Goal: Task Accomplishment & Management: Complete application form

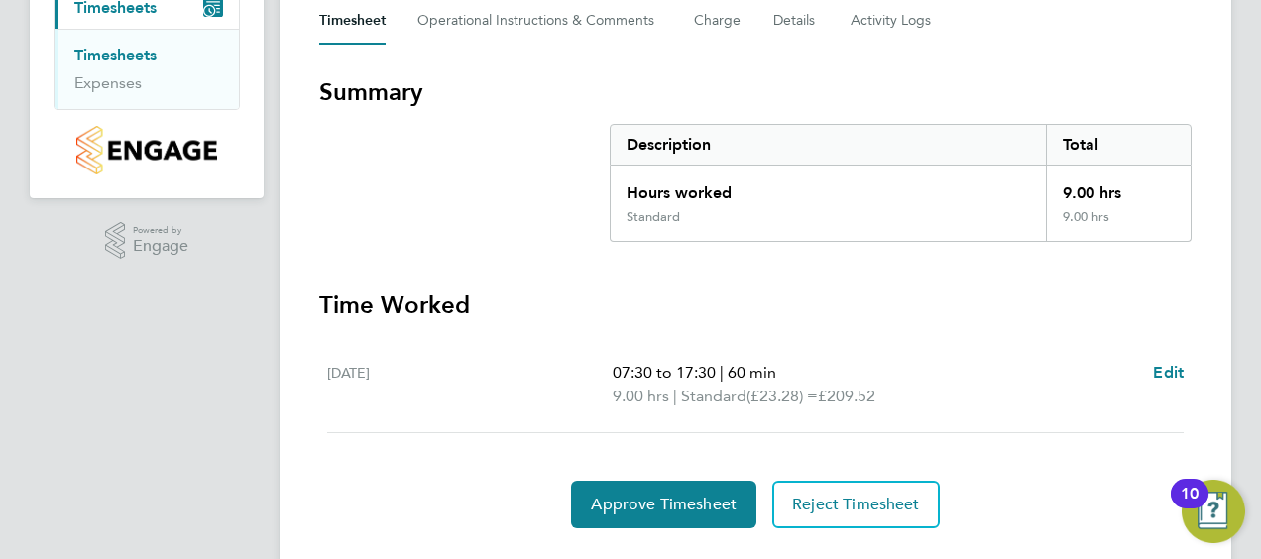
scroll to position [297, 0]
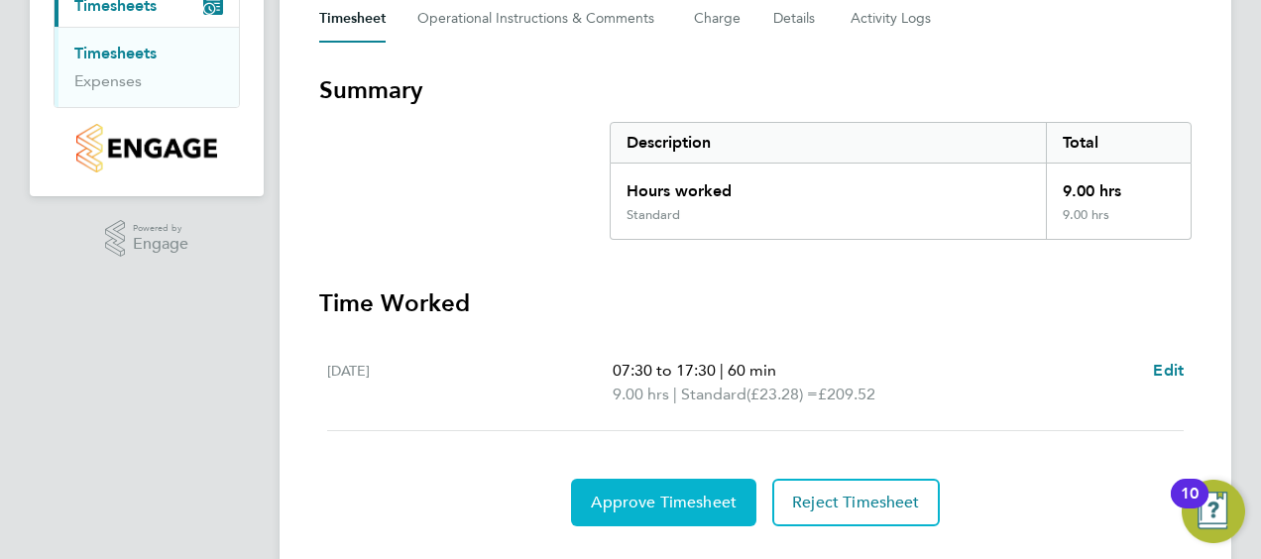
click at [708, 499] on span "Approve Timesheet" at bounding box center [664, 503] width 146 height 20
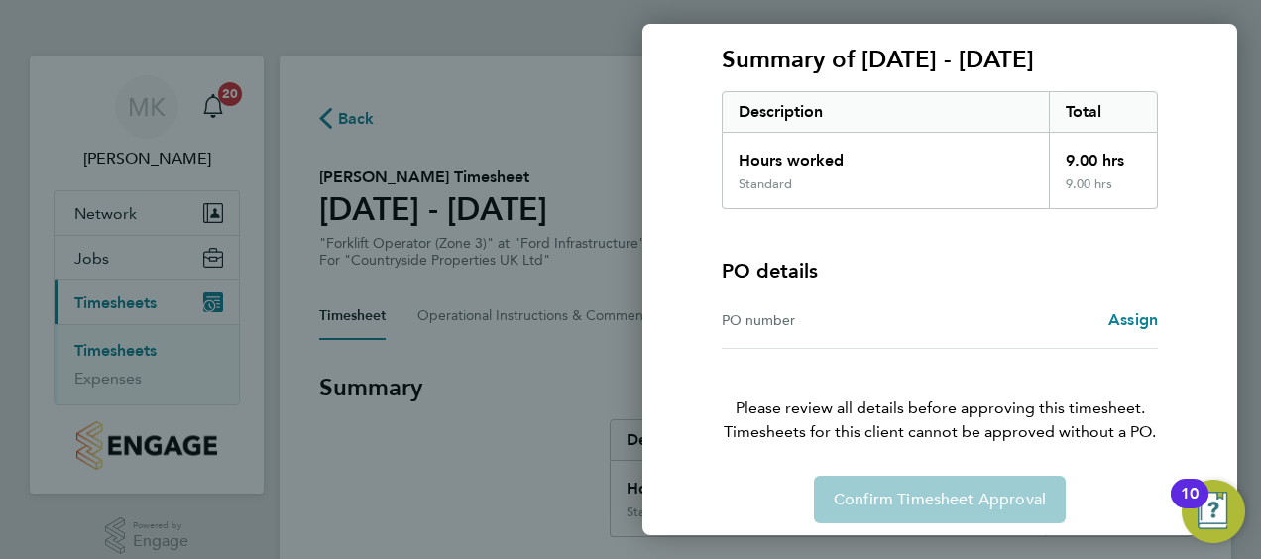
scroll to position [276, 0]
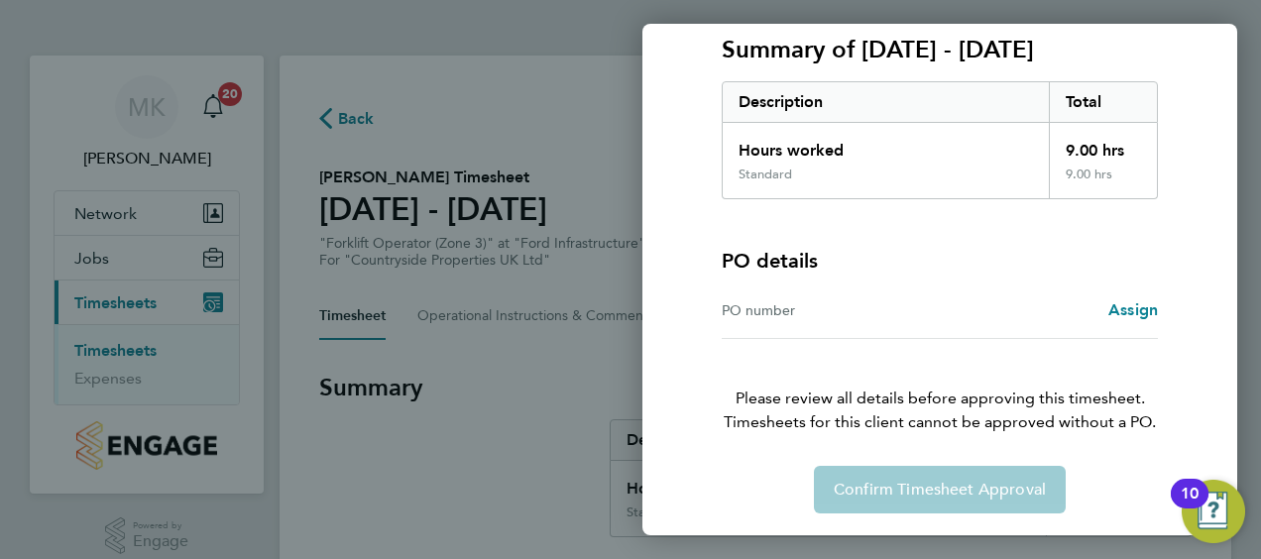
click at [1128, 331] on div "PO number Assign" at bounding box center [940, 311] width 436 height 57
click at [1132, 292] on div "PO number Assign" at bounding box center [940, 311] width 436 height 57
click at [1126, 303] on span "Assign" at bounding box center [1134, 309] width 50 height 19
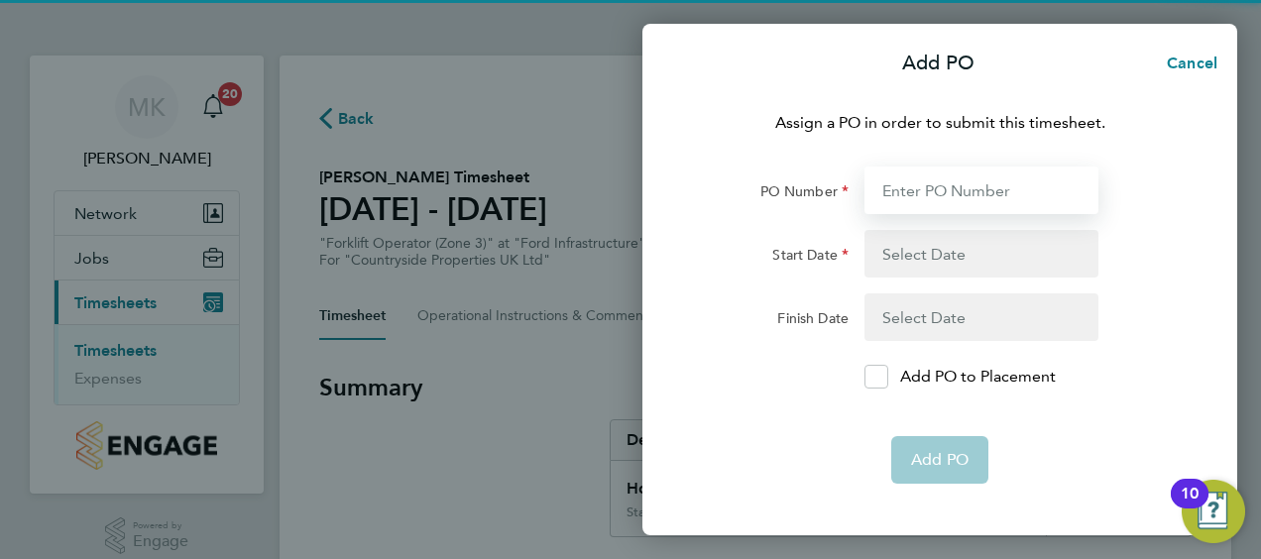
click at [1011, 183] on input "PO Number" at bounding box center [982, 191] width 234 height 48
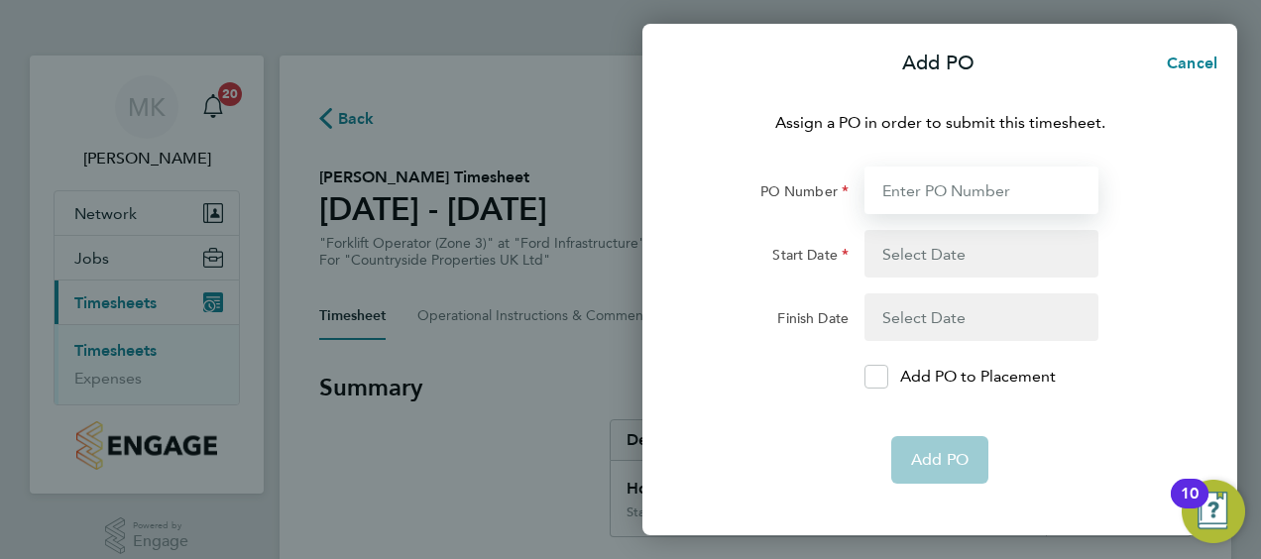
type input "M-Ford/00015"
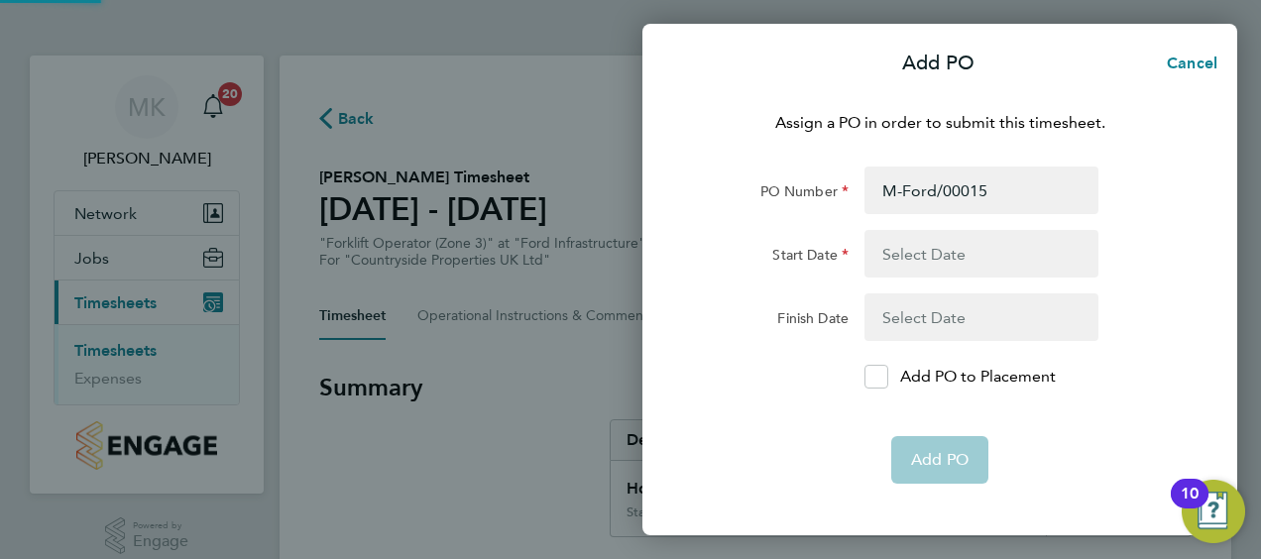
click at [924, 248] on button "button" at bounding box center [982, 254] width 234 height 48
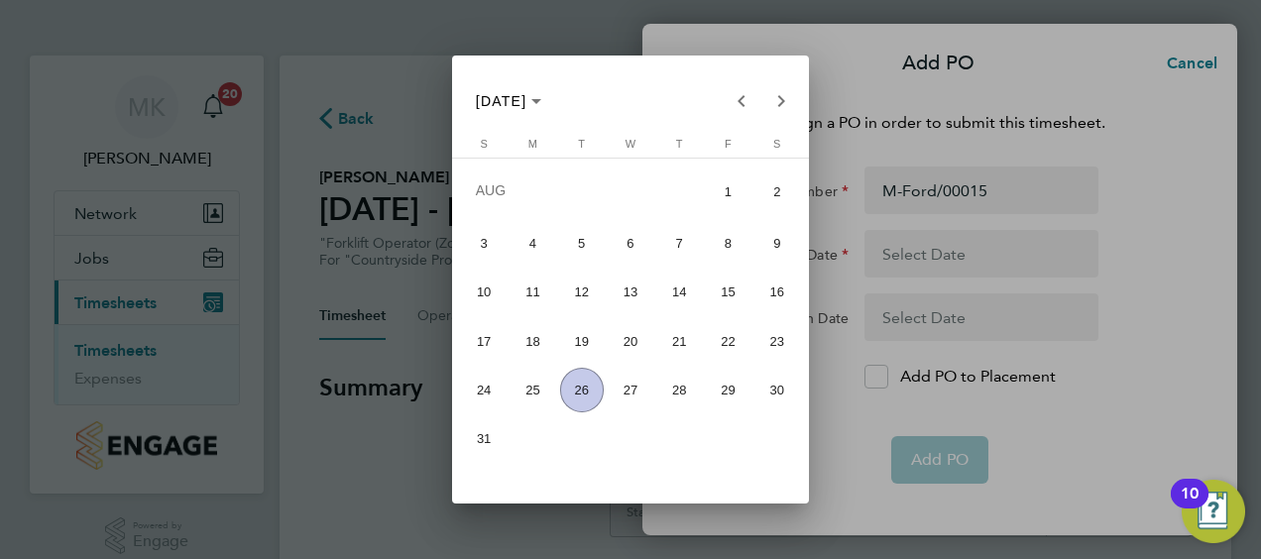
click at [549, 346] on span "18" at bounding box center [533, 341] width 44 height 44
type input "[DATE]"
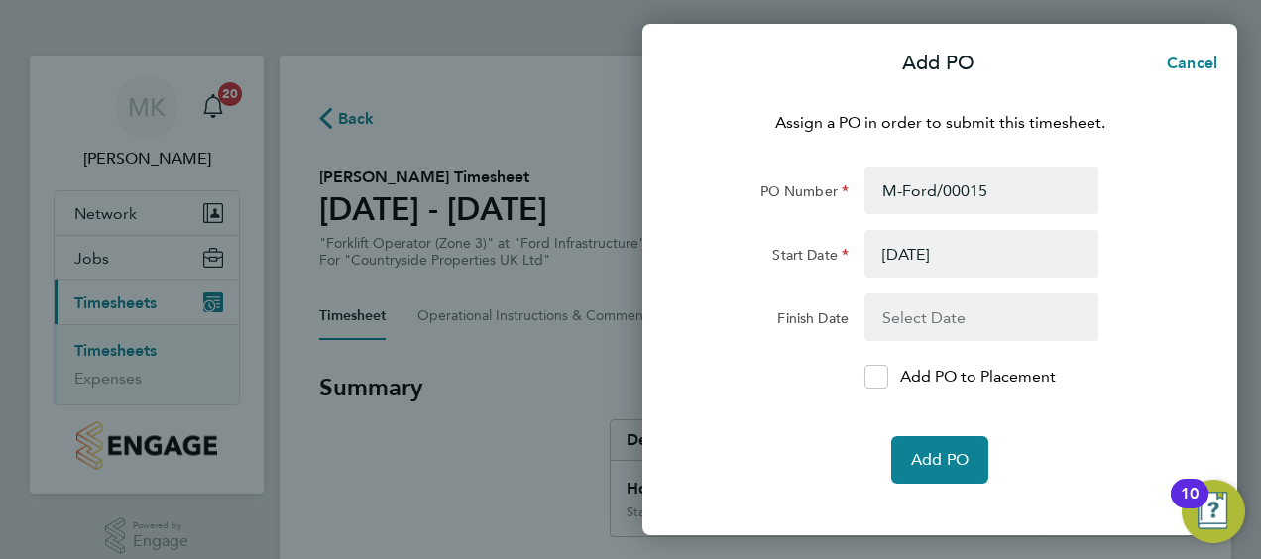
click at [897, 319] on button "button" at bounding box center [982, 317] width 234 height 48
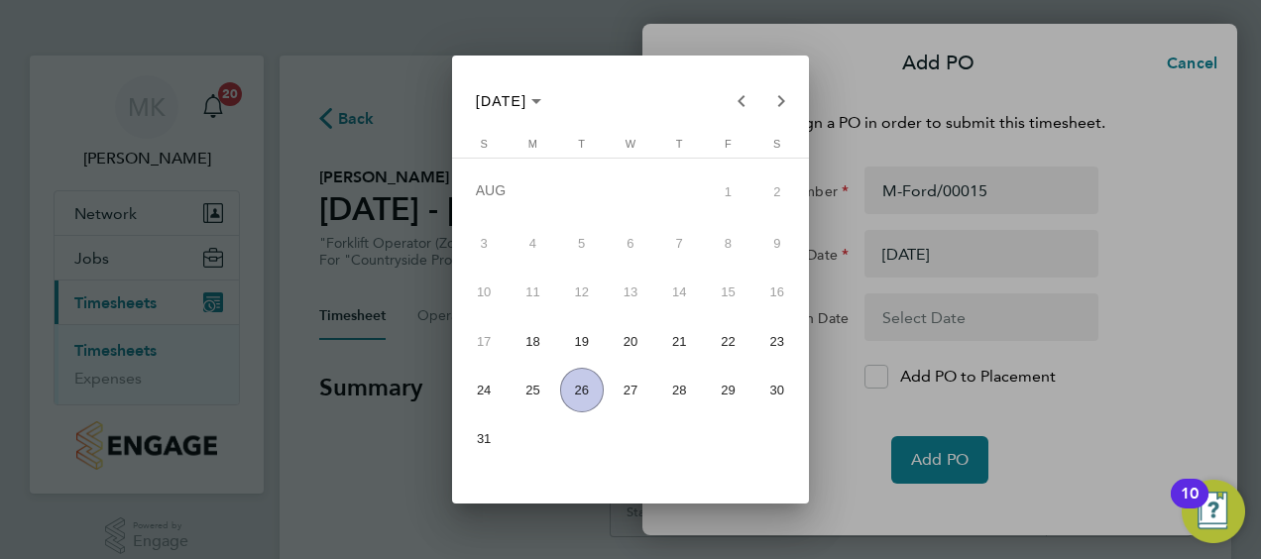
click at [501, 401] on span "24" at bounding box center [484, 390] width 44 height 44
type input "[DATE]"
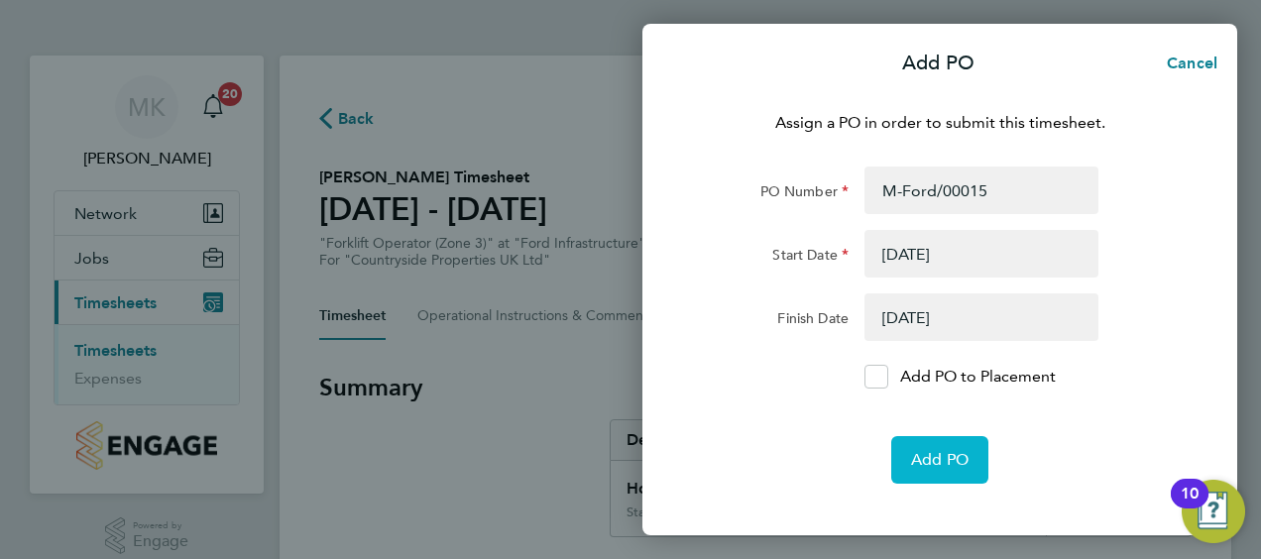
click at [921, 452] on span "Add PO" at bounding box center [940, 460] width 58 height 20
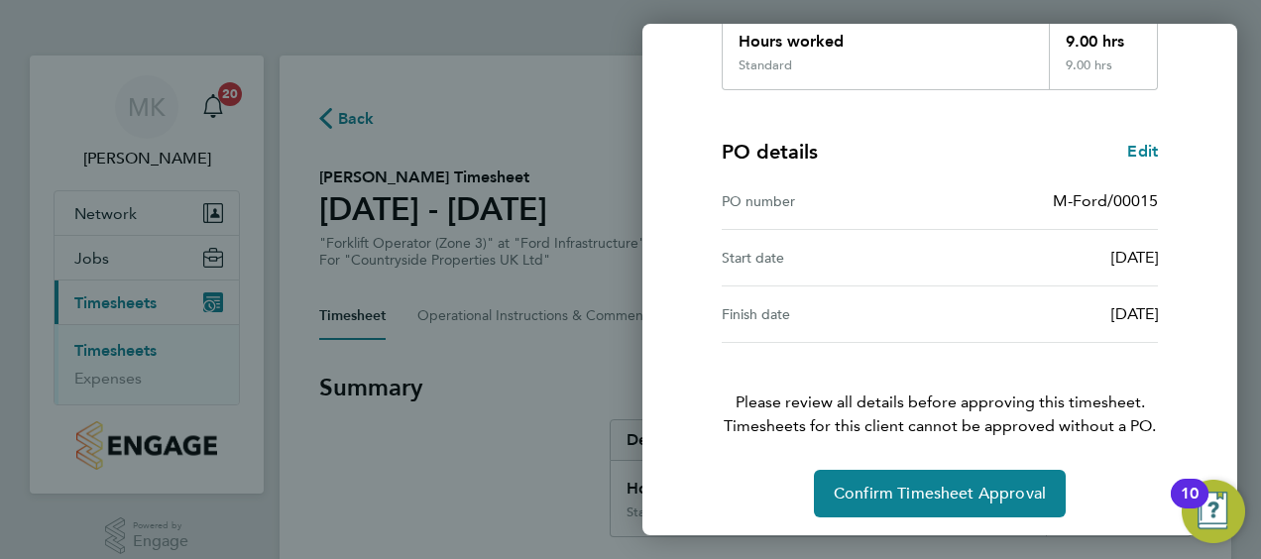
scroll to position [389, 0]
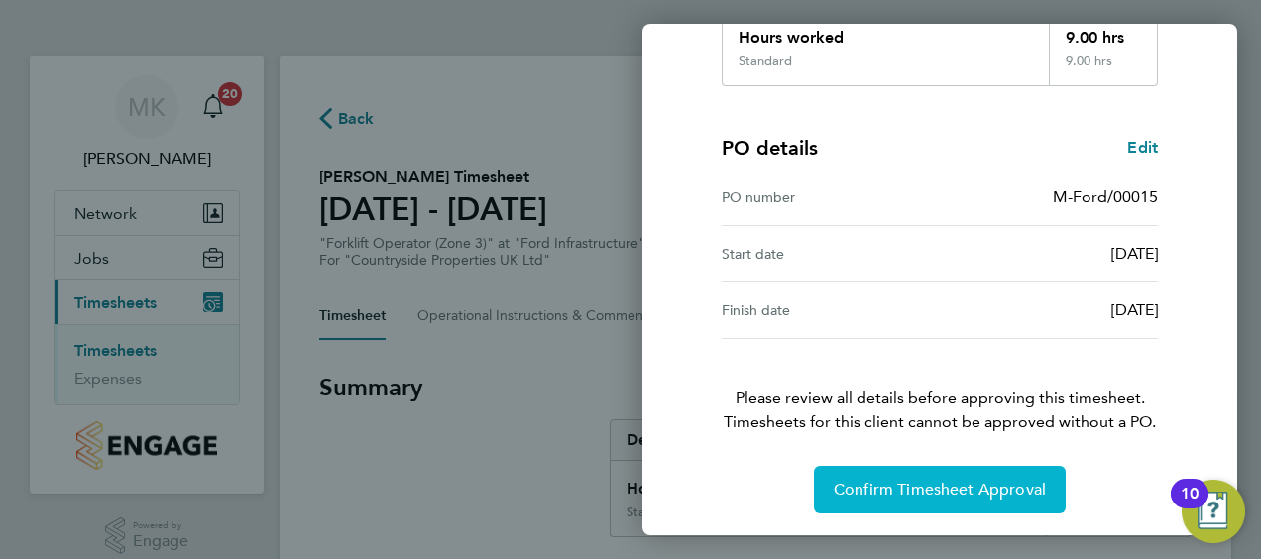
click at [908, 500] on button "Confirm Timesheet Approval" at bounding box center [940, 490] width 252 height 48
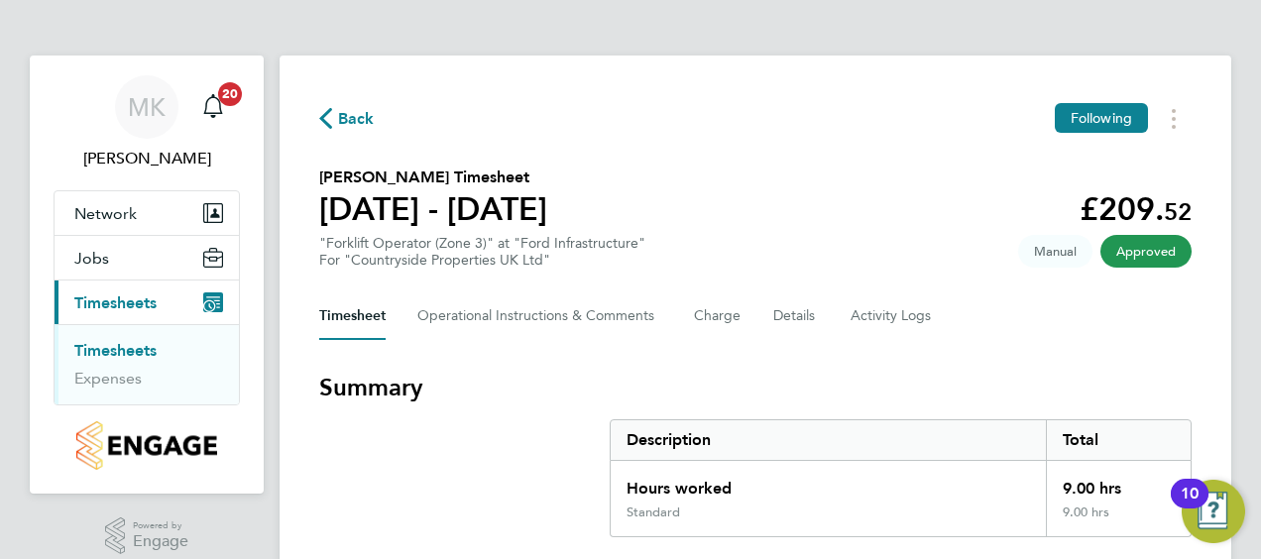
drag, startPoint x: 141, startPoint y: 350, endPoint x: 160, endPoint y: 349, distance: 18.9
click at [143, 350] on link "Timesheets" at bounding box center [115, 350] width 82 height 19
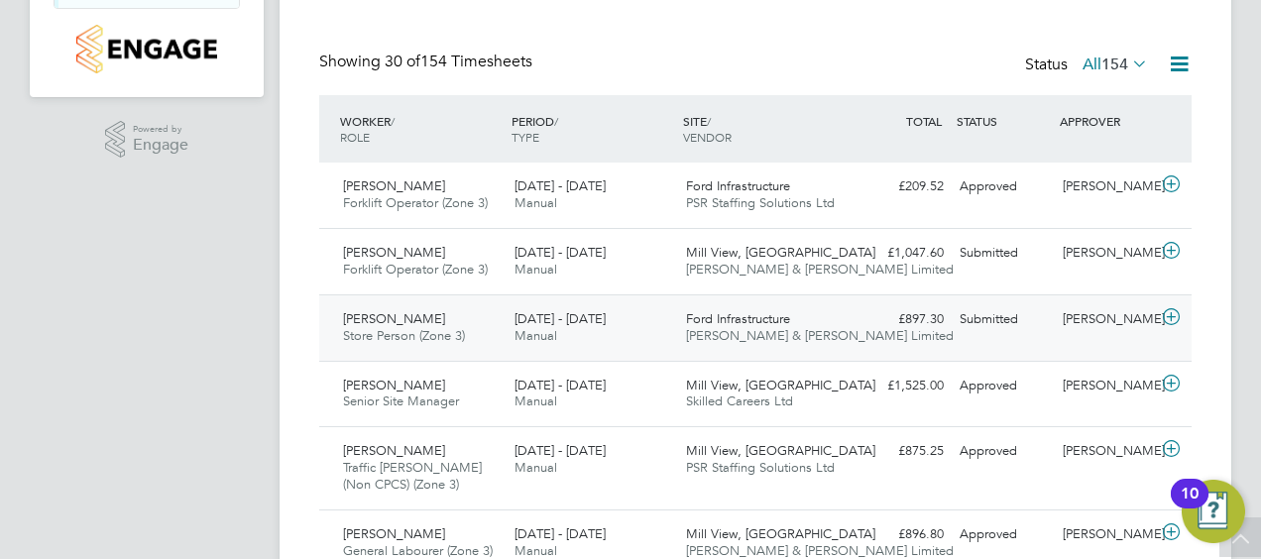
click at [1097, 310] on div "[PERSON_NAME]" at bounding box center [1106, 319] width 103 height 33
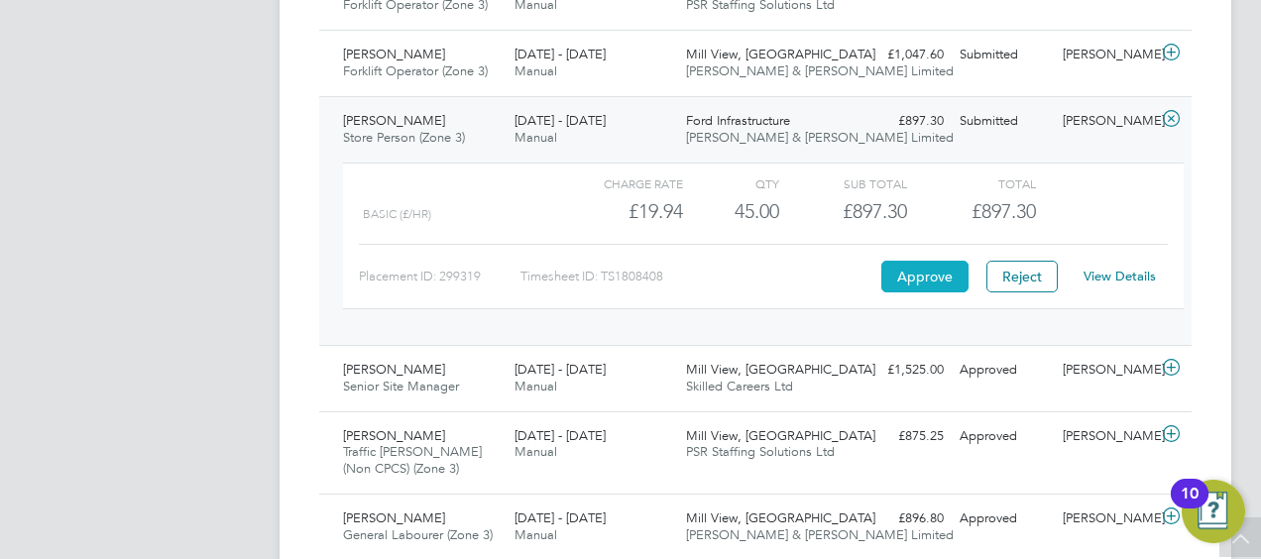
click at [915, 275] on button "Approve" at bounding box center [924, 277] width 87 height 32
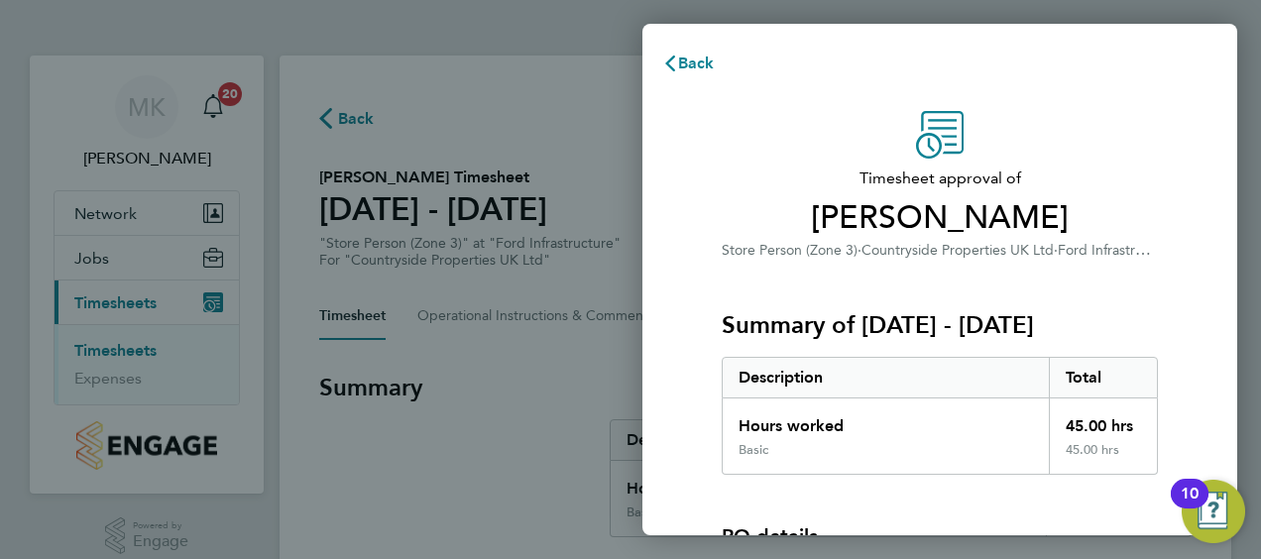
scroll to position [276, 0]
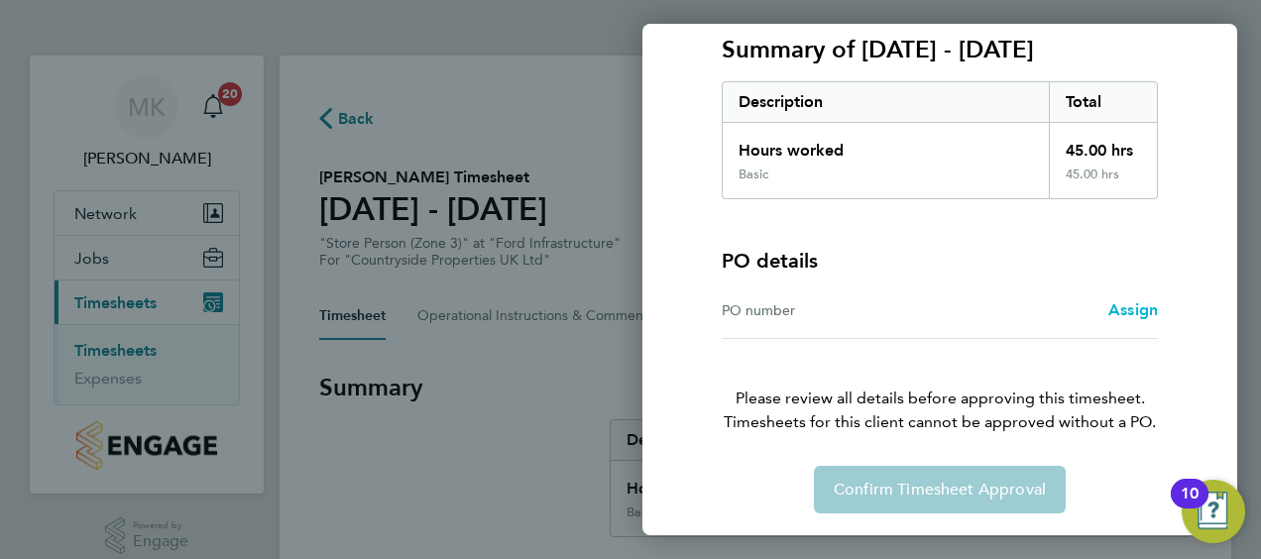
click at [1131, 305] on span "Assign" at bounding box center [1134, 309] width 50 height 19
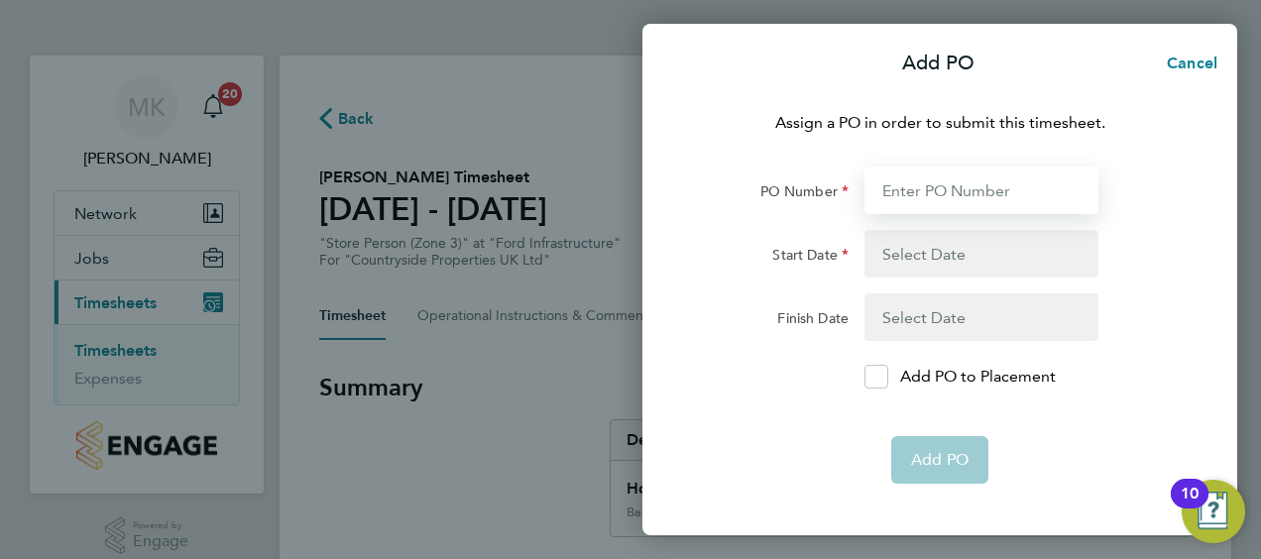
click at [990, 181] on input "PO Number" at bounding box center [982, 191] width 234 height 48
type input "M-Ford/00015"
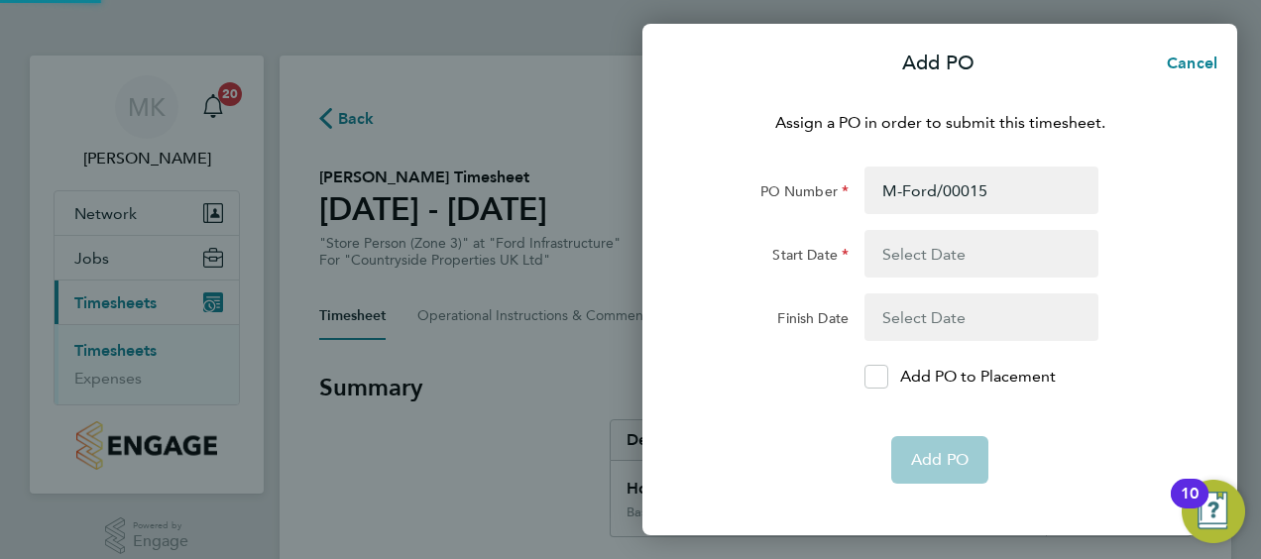
click at [939, 243] on button "button" at bounding box center [982, 254] width 234 height 48
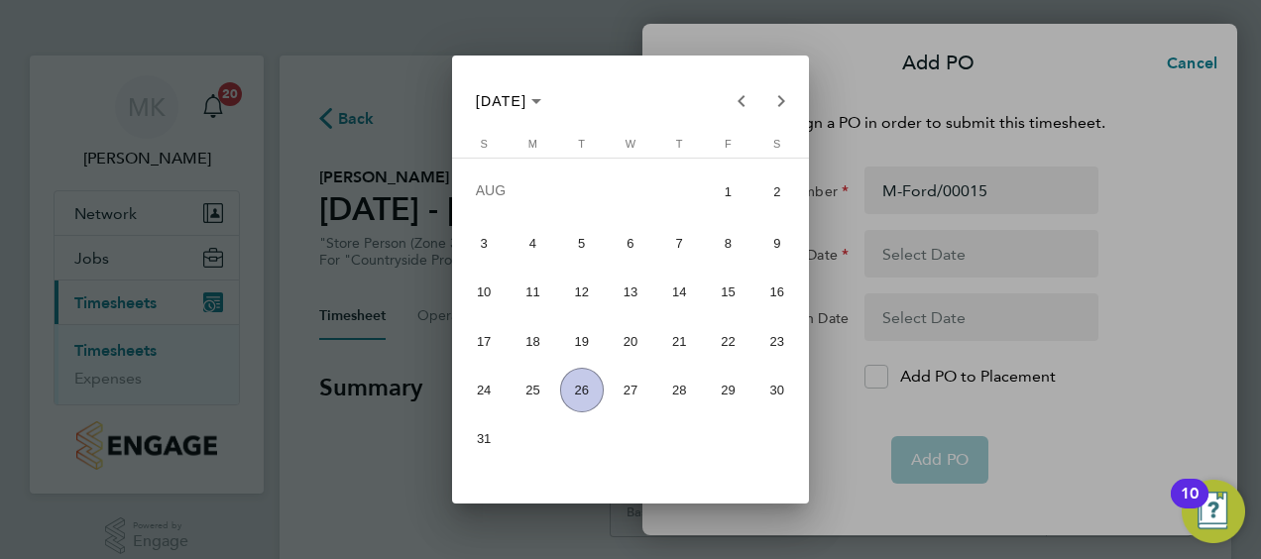
click at [531, 359] on span "18" at bounding box center [533, 341] width 44 height 44
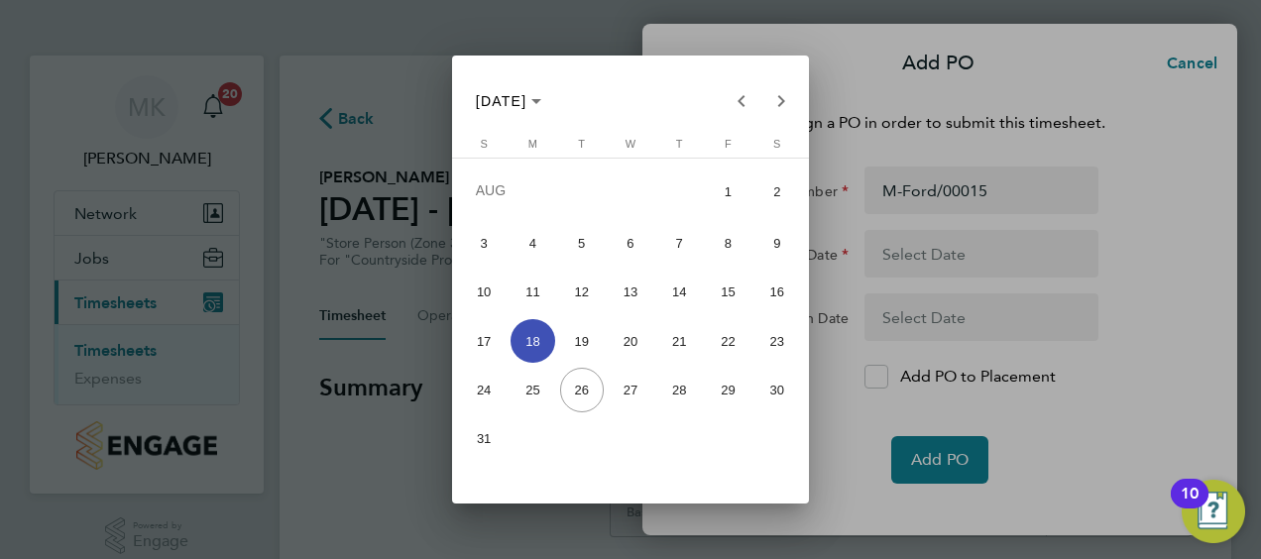
type input "[DATE]"
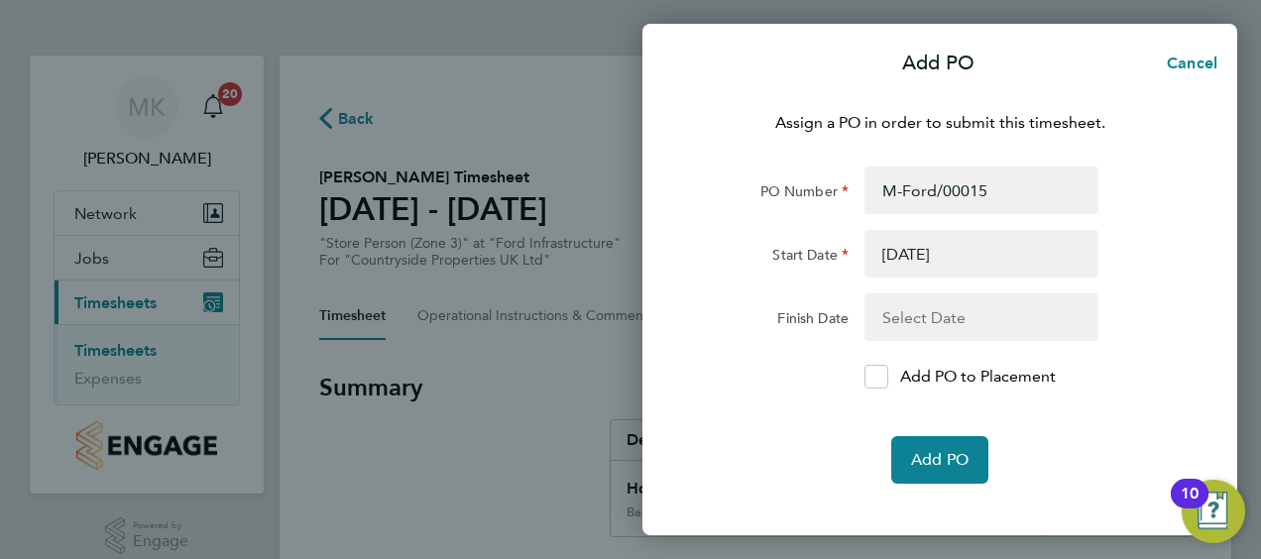
click at [902, 333] on button "button" at bounding box center [982, 317] width 234 height 48
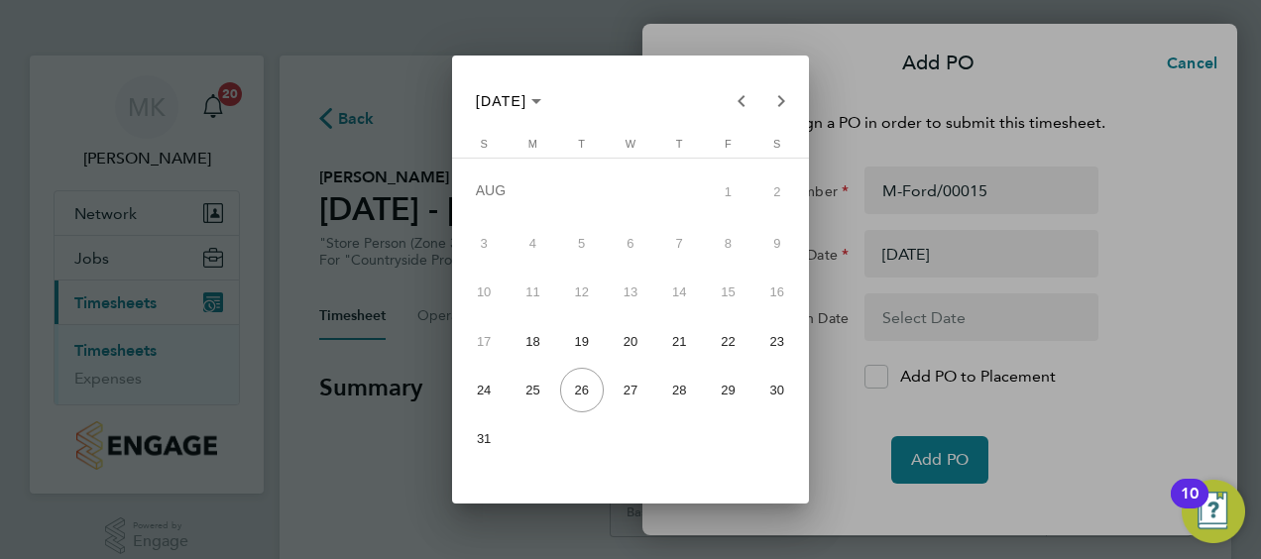
drag, startPoint x: 472, startPoint y: 397, endPoint x: 482, endPoint y: 399, distance: 10.1
click at [475, 397] on span "24" at bounding box center [484, 390] width 44 height 44
type input "[DATE]"
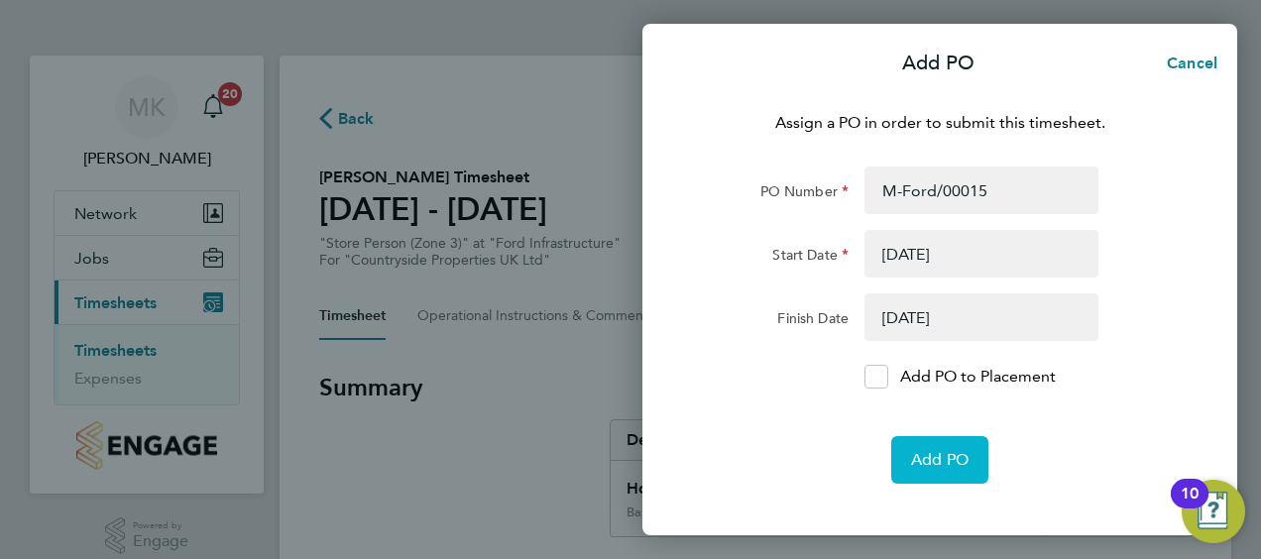
click at [923, 452] on span "Add PO" at bounding box center [940, 460] width 58 height 20
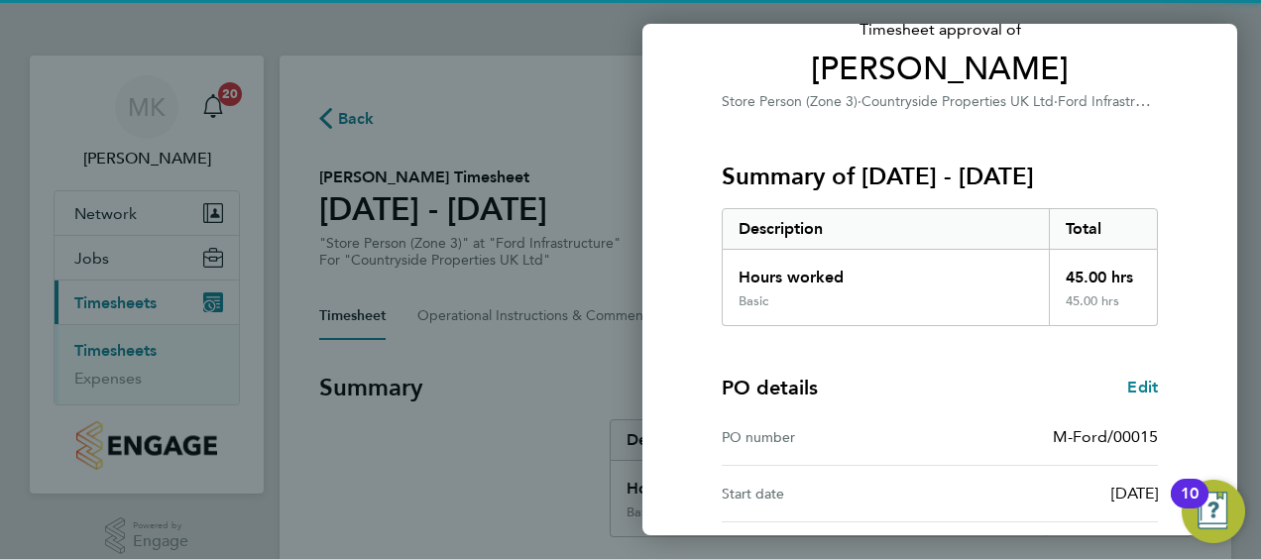
scroll to position [389, 0]
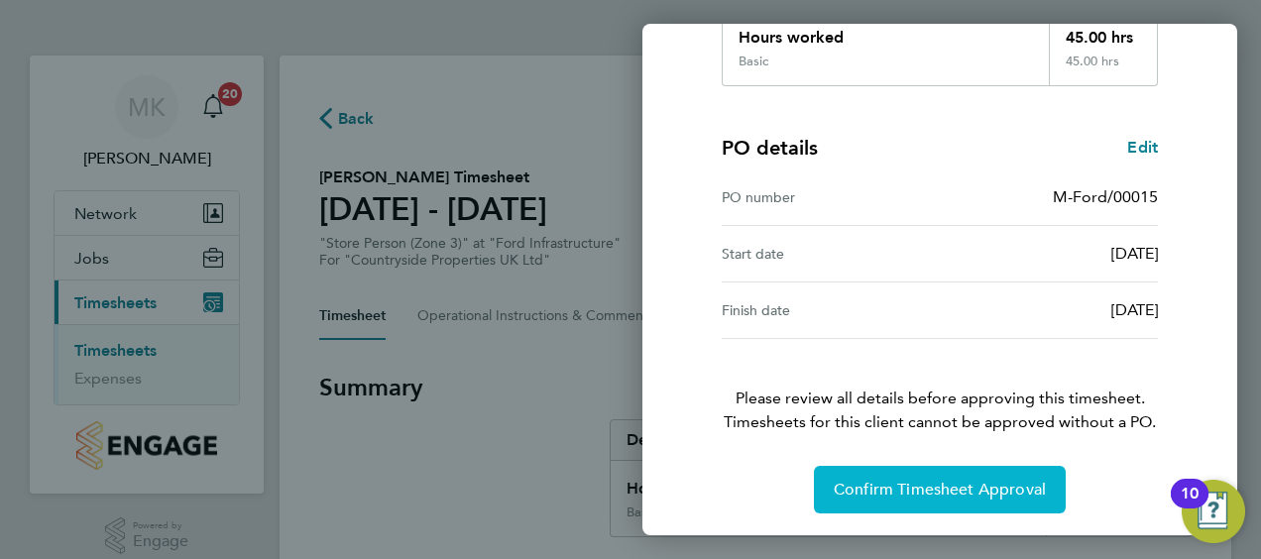
click at [898, 472] on button "Confirm Timesheet Approval" at bounding box center [940, 490] width 252 height 48
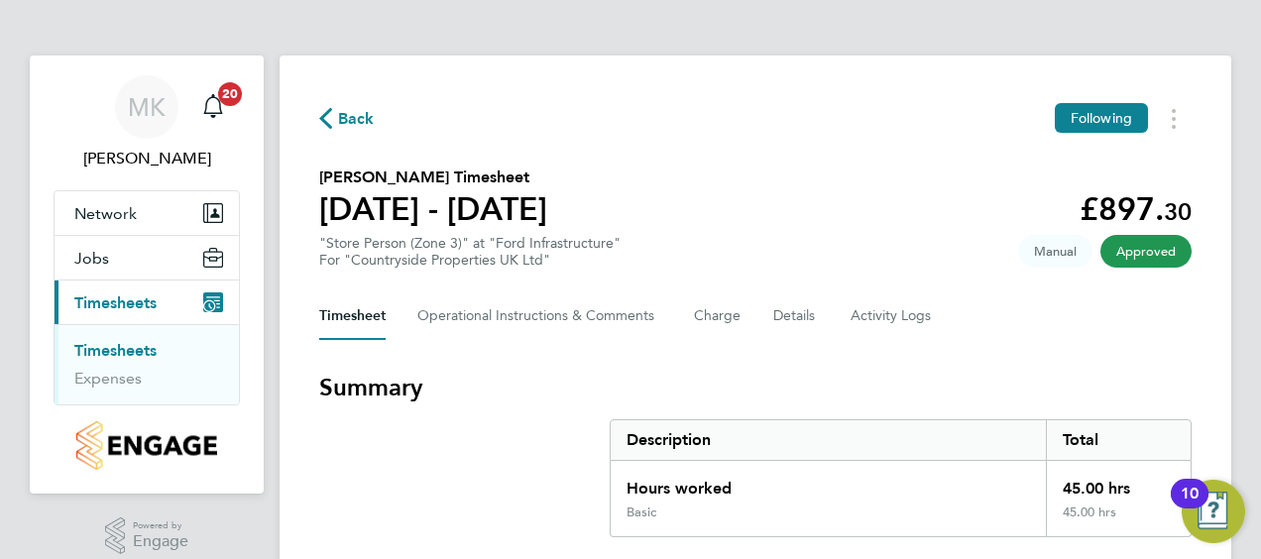
click at [137, 351] on link "Timesheets" at bounding box center [115, 350] width 82 height 19
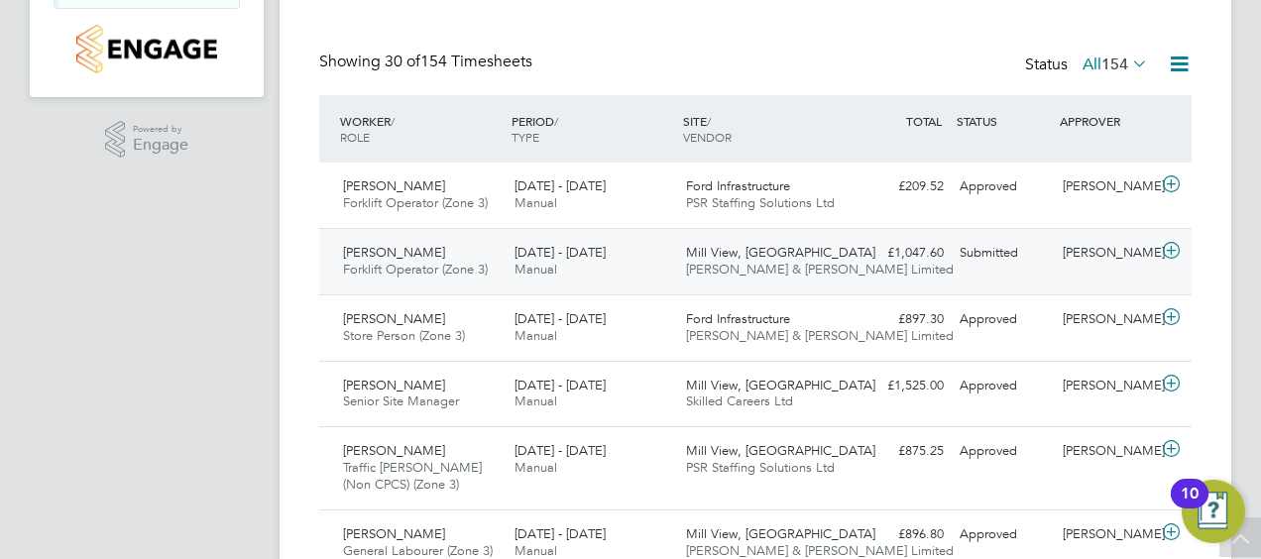
click at [1178, 248] on icon at bounding box center [1171, 251] width 25 height 16
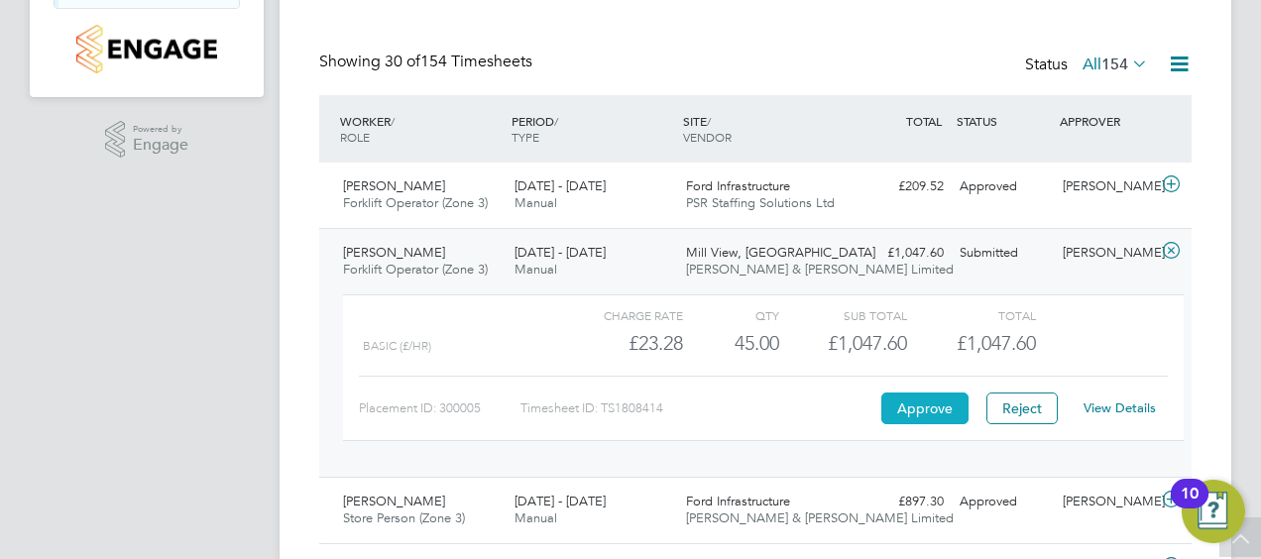
click at [929, 402] on button "Approve" at bounding box center [924, 409] width 87 height 32
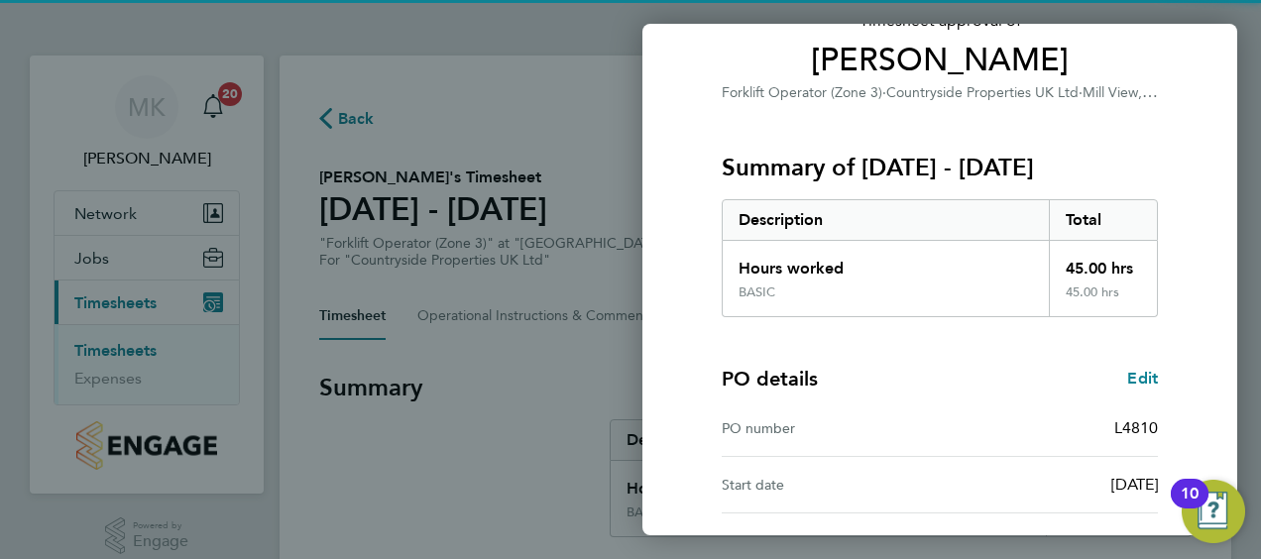
scroll to position [389, 0]
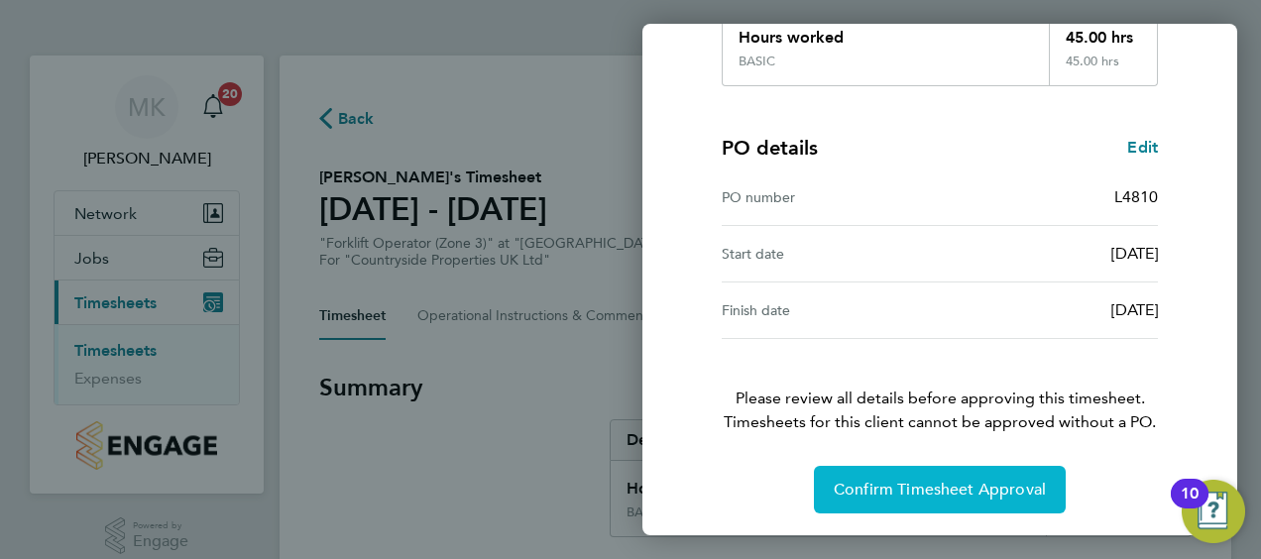
click at [963, 476] on button "Confirm Timesheet Approval" at bounding box center [940, 490] width 252 height 48
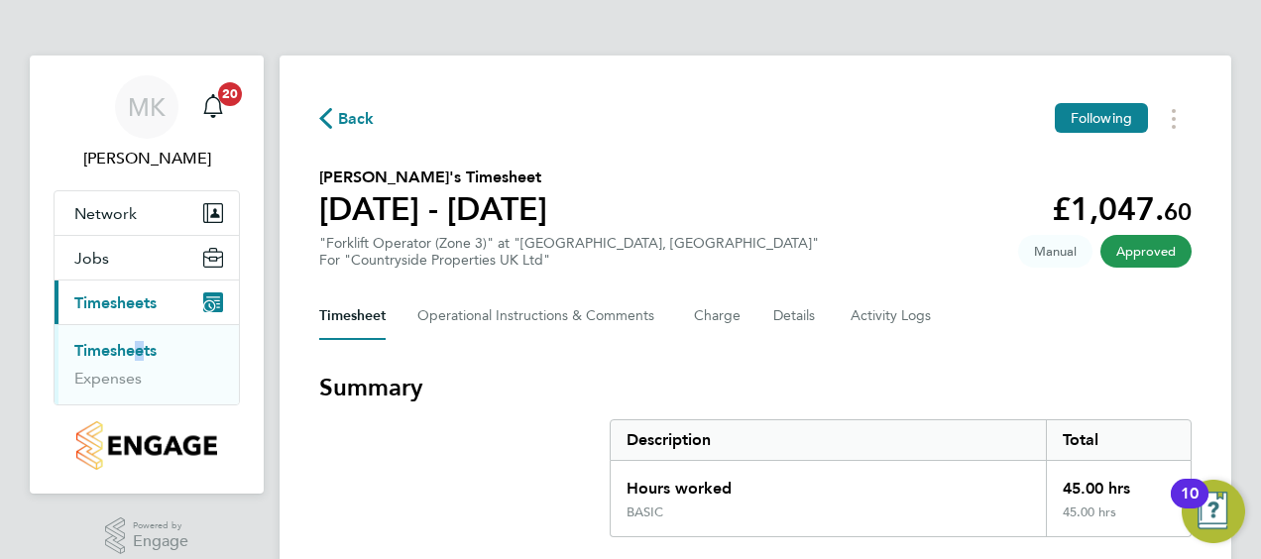
click at [131, 332] on ul "Timesheets Expenses" at bounding box center [147, 364] width 184 height 80
click at [128, 341] on link "Timesheets" at bounding box center [115, 350] width 82 height 19
